Goal: Use online tool/utility: Use online tool/utility

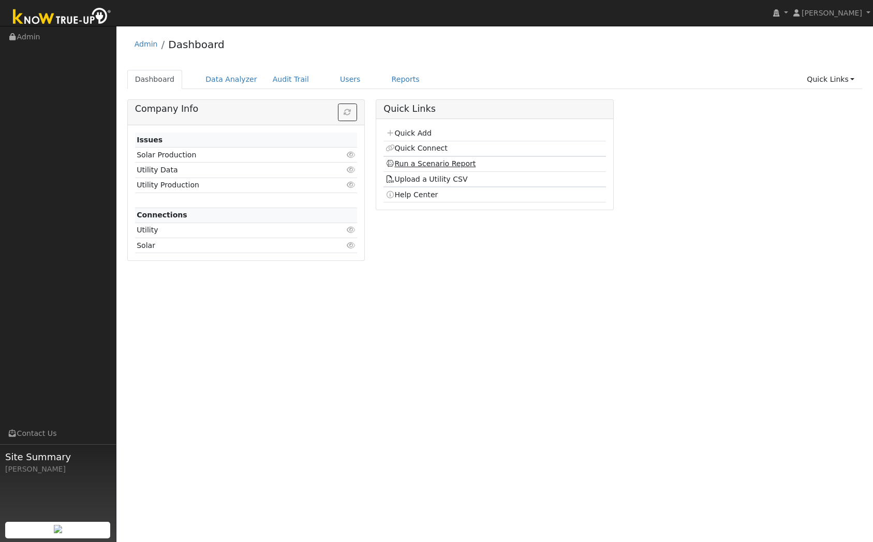
click at [400, 160] on link "Run a Scenario Report" at bounding box center [430, 163] width 91 height 8
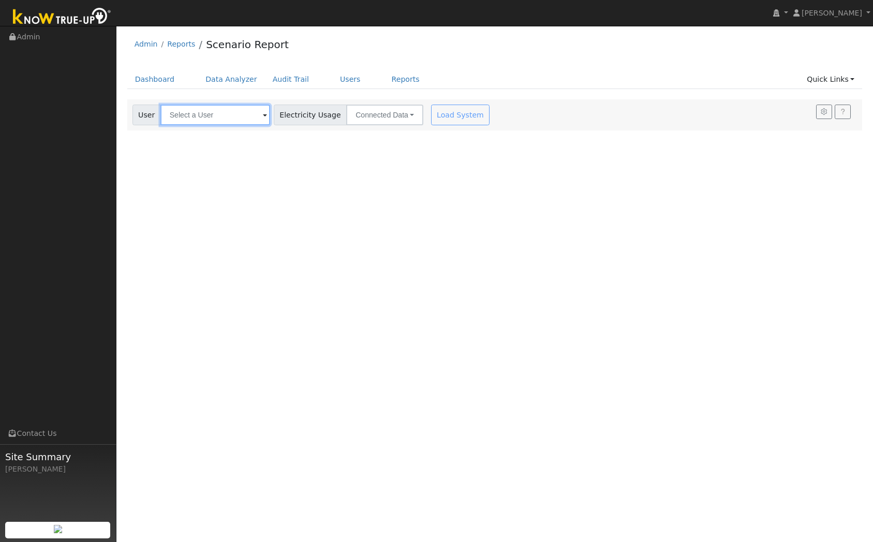
click at [226, 112] on input "text" at bounding box center [215, 114] width 110 height 21
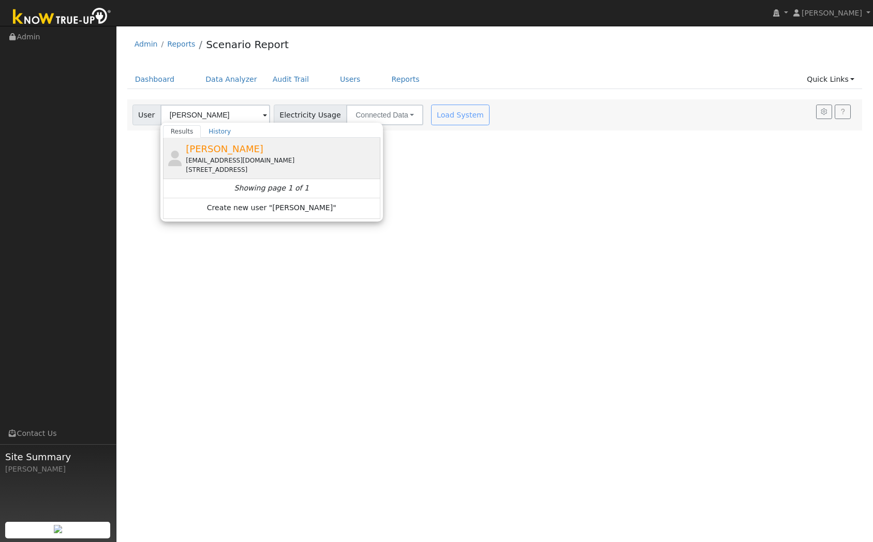
drag, startPoint x: 271, startPoint y: 149, endPoint x: 277, endPoint y: 148, distance: 6.4
click at [271, 149] on div "[PERSON_NAME] [EMAIL_ADDRESS][DOMAIN_NAME] [STREET_ADDRESS]" at bounding box center [282, 158] width 192 height 33
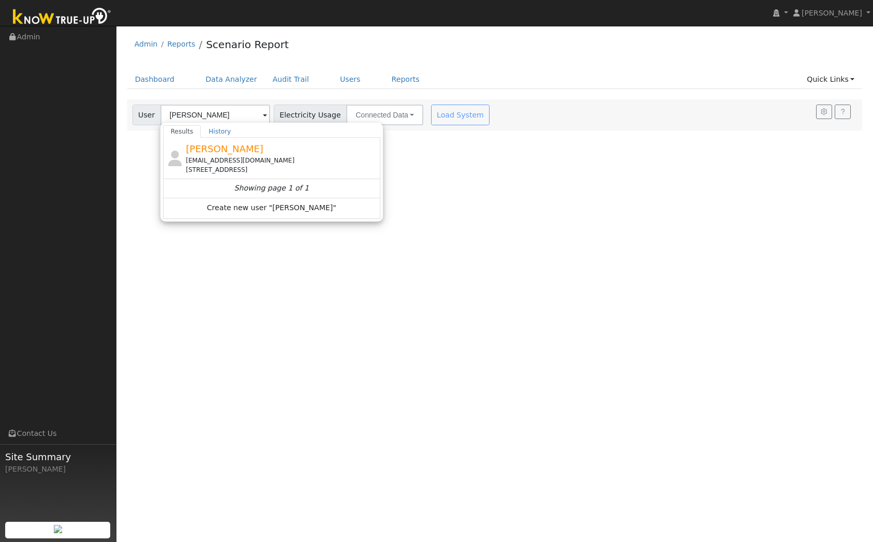
type input "[PERSON_NAME]"
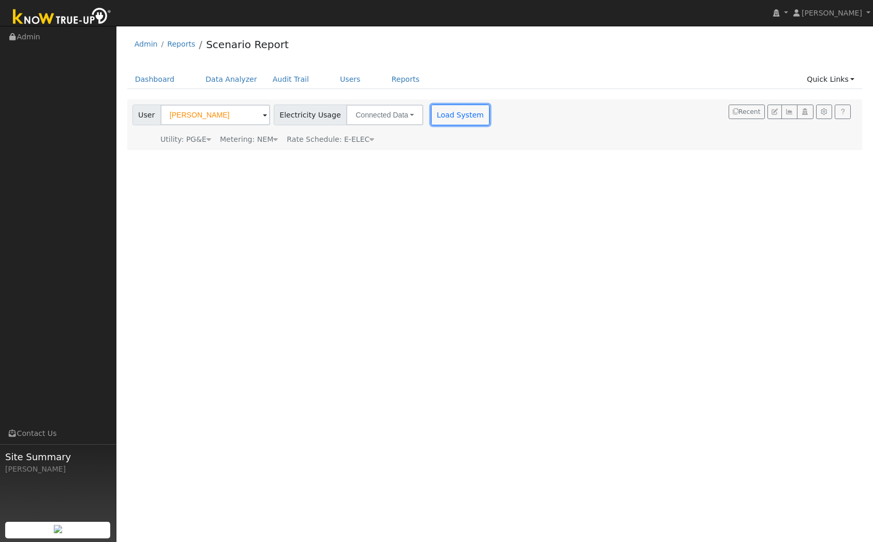
click at [434, 114] on button "Load System" at bounding box center [460, 114] width 59 height 21
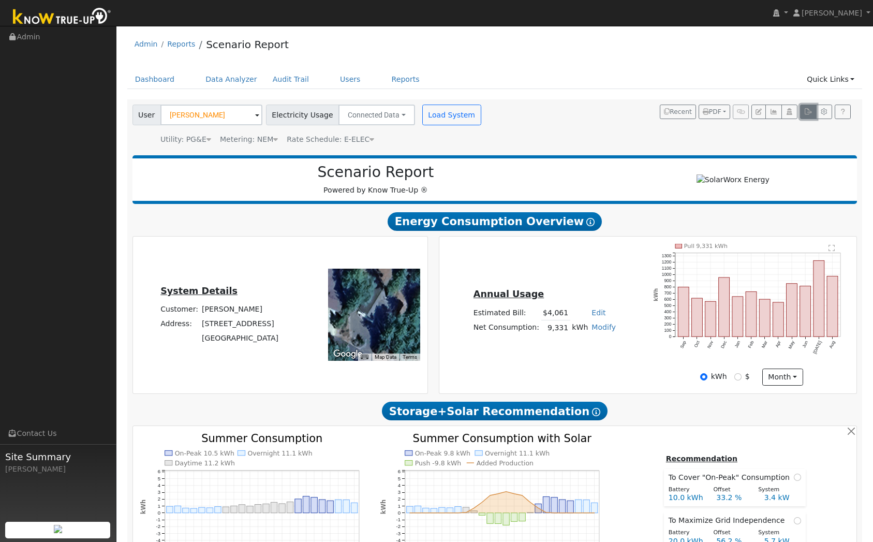
click at [805, 111] on icon "button" at bounding box center [808, 112] width 8 height 6
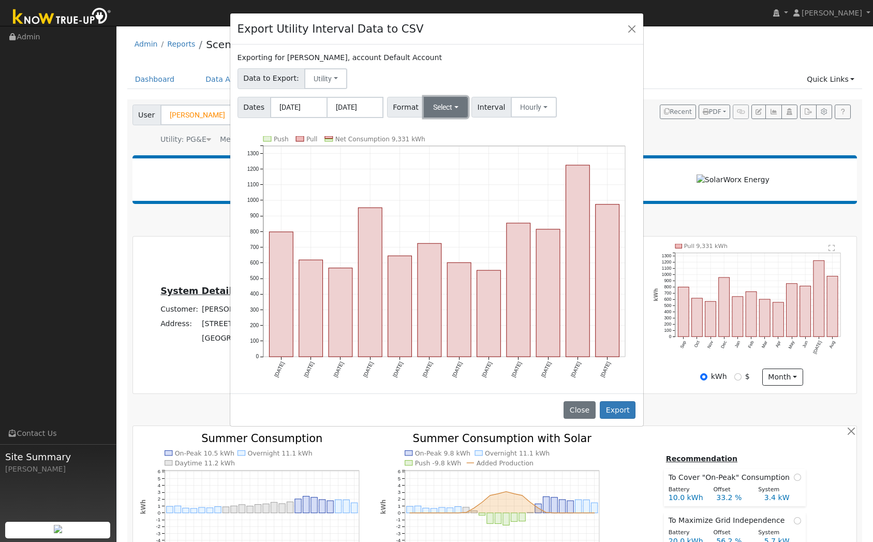
click at [433, 110] on button "Select" at bounding box center [446, 107] width 44 height 21
click at [444, 126] on link "Generic" at bounding box center [460, 130] width 74 height 14
drag, startPoint x: 620, startPoint y: 408, endPoint x: 635, endPoint y: 391, distance: 22.7
click at [619, 408] on button "Export" at bounding box center [618, 410] width 36 height 18
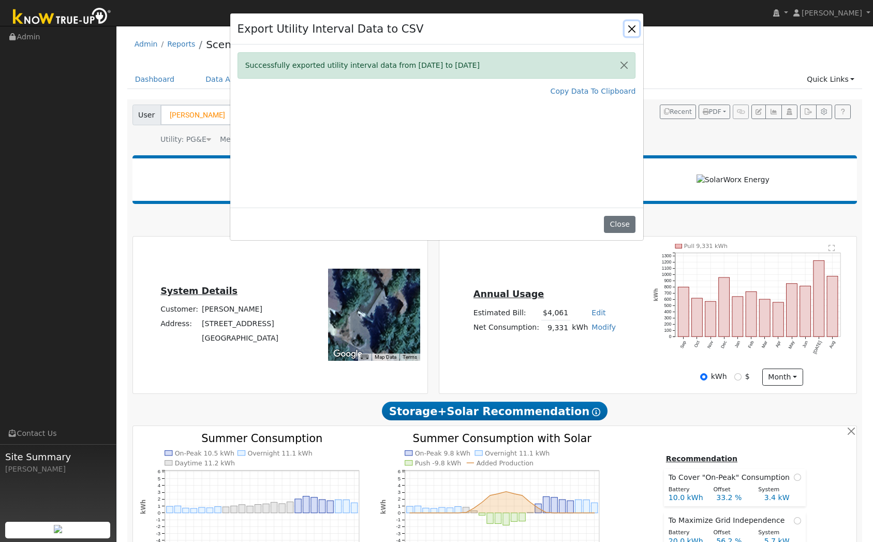
click at [628, 28] on button "Close" at bounding box center [631, 28] width 14 height 14
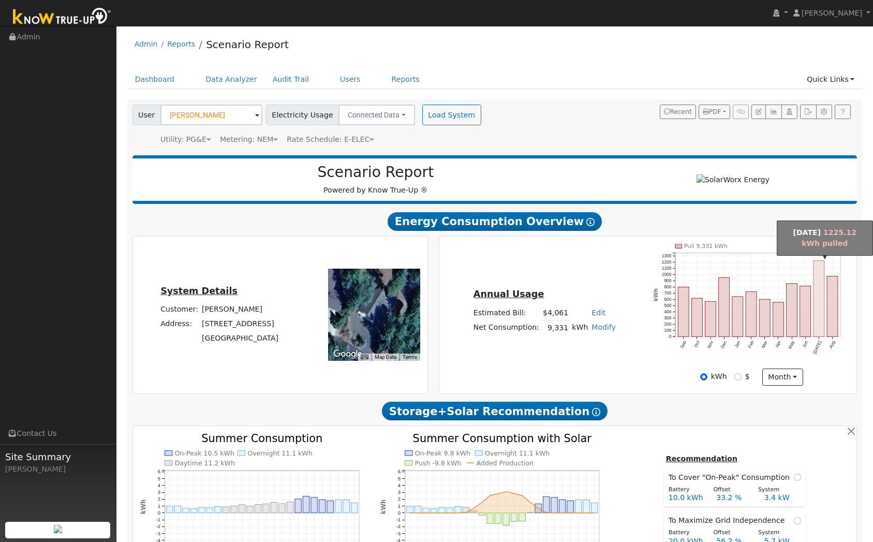
click at [817, 280] on rect "onclick=""" at bounding box center [818, 298] width 11 height 76
